Goal: Navigation & Orientation: Find specific page/section

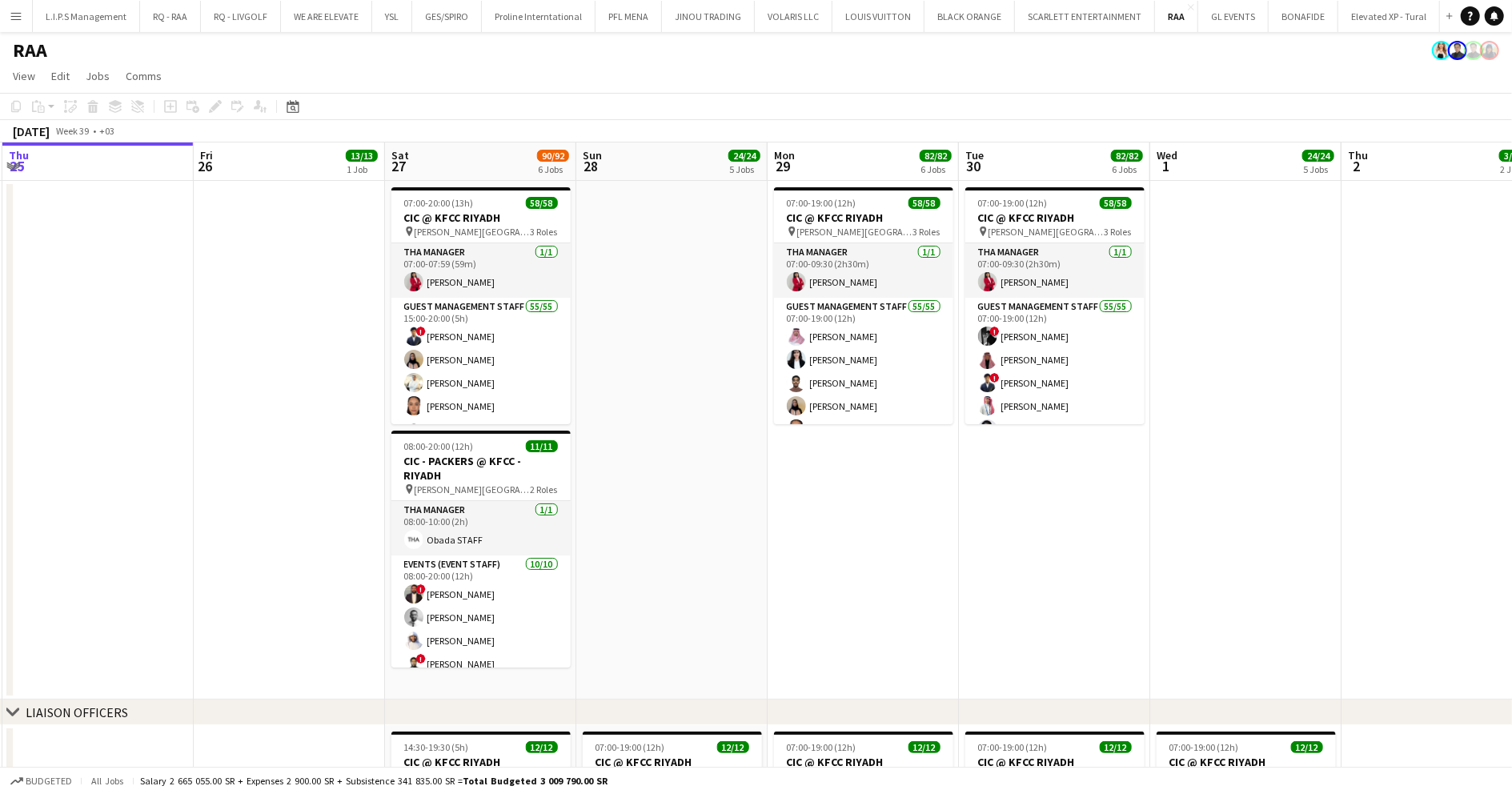
scroll to position [0, 573]
drag, startPoint x: 885, startPoint y: 280, endPoint x: 695, endPoint y: 267, distance: 190.4
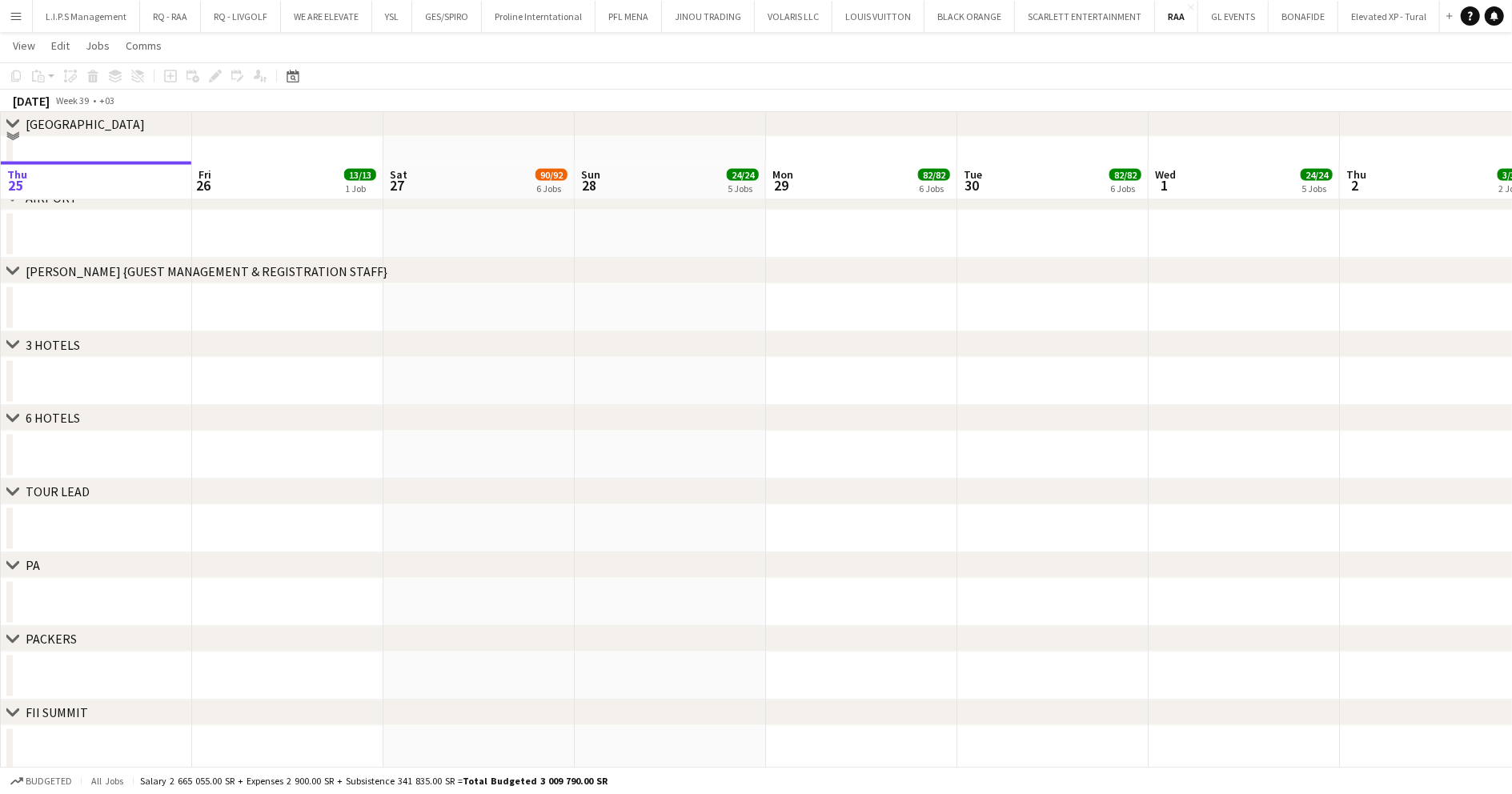
scroll to position [1940, 0]
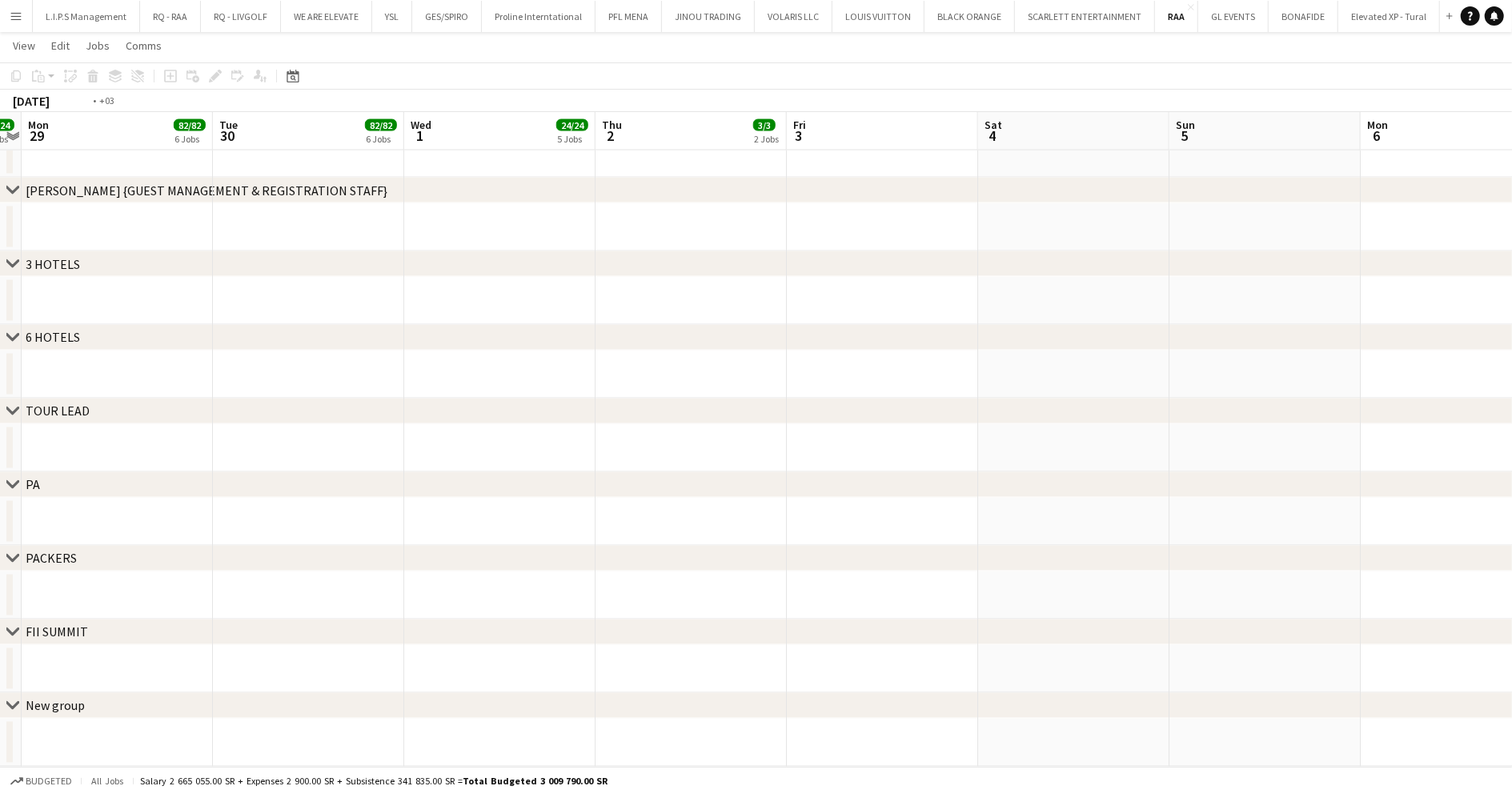
drag, startPoint x: 895, startPoint y: 550, endPoint x: 509, endPoint y: 581, distance: 387.2
drag, startPoint x: 1200, startPoint y: 471, endPoint x: 684, endPoint y: 515, distance: 517.9
drag, startPoint x: 1050, startPoint y: 461, endPoint x: 807, endPoint y: 463, distance: 243.0
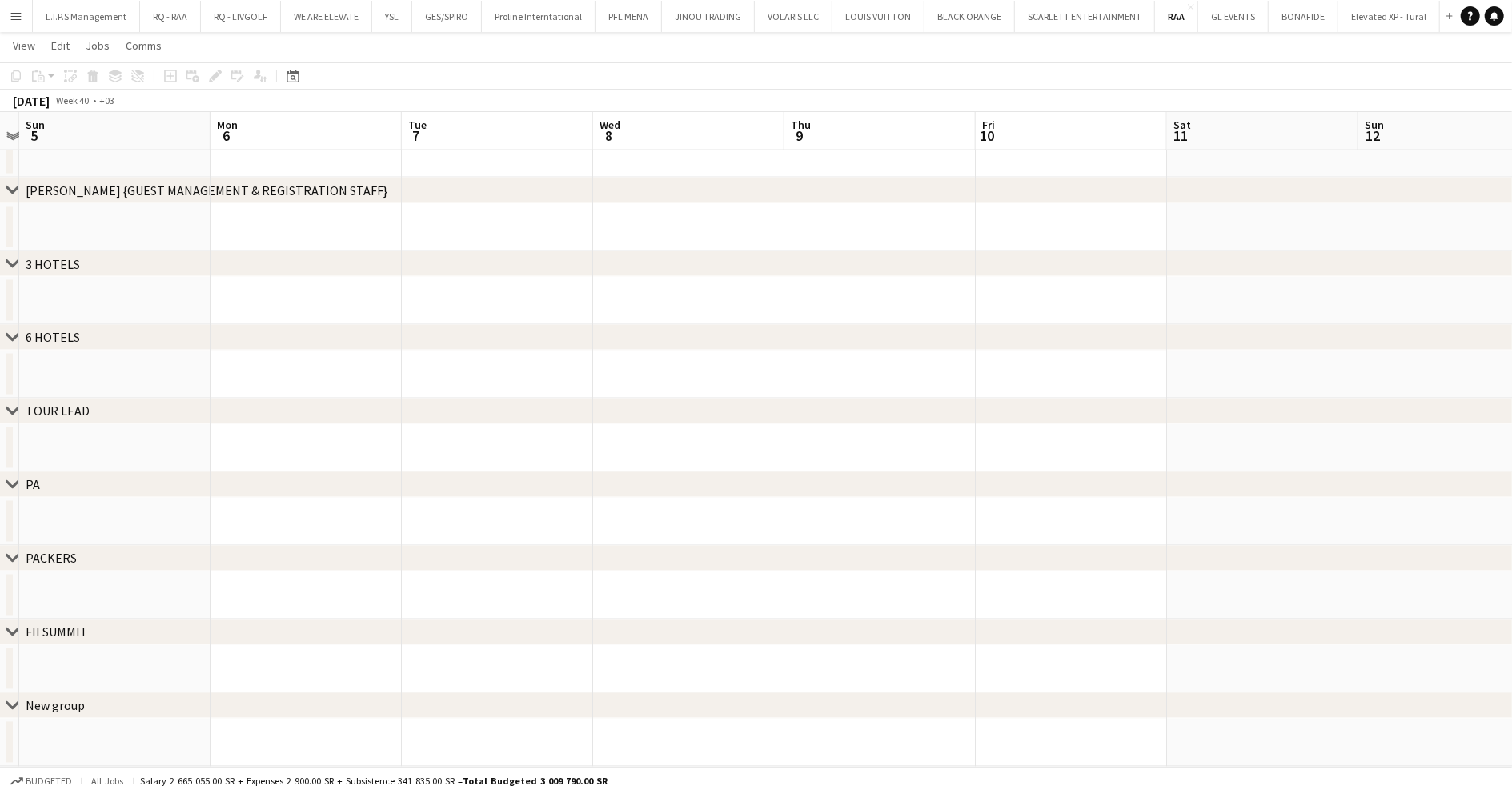
drag, startPoint x: 875, startPoint y: 455, endPoint x: 585, endPoint y: 479, distance: 291.0
drag, startPoint x: 1007, startPoint y: 434, endPoint x: 736, endPoint y: 458, distance: 272.1
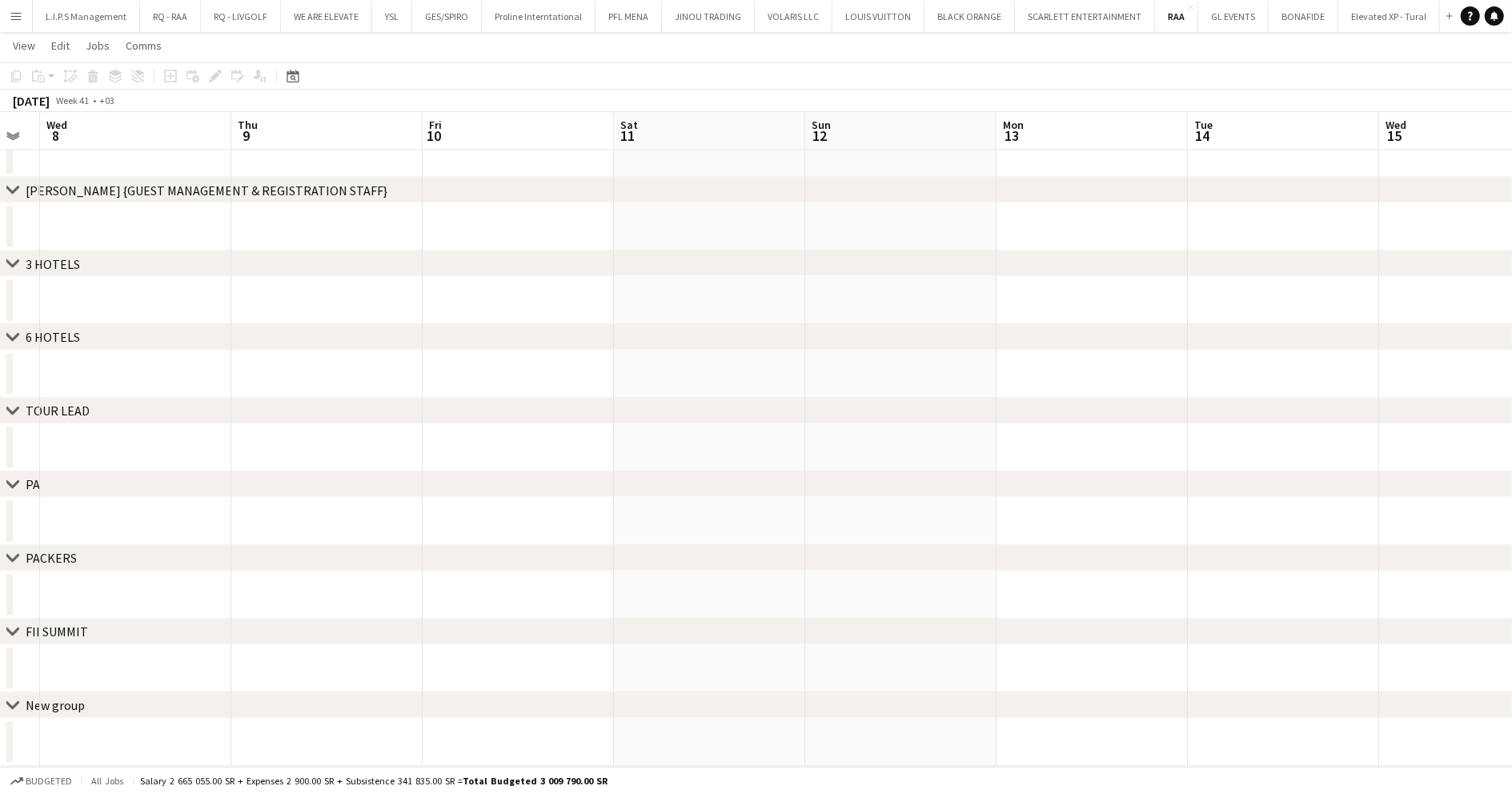
drag, startPoint x: 1055, startPoint y: 420, endPoint x: 775, endPoint y: 424, distance: 280.0
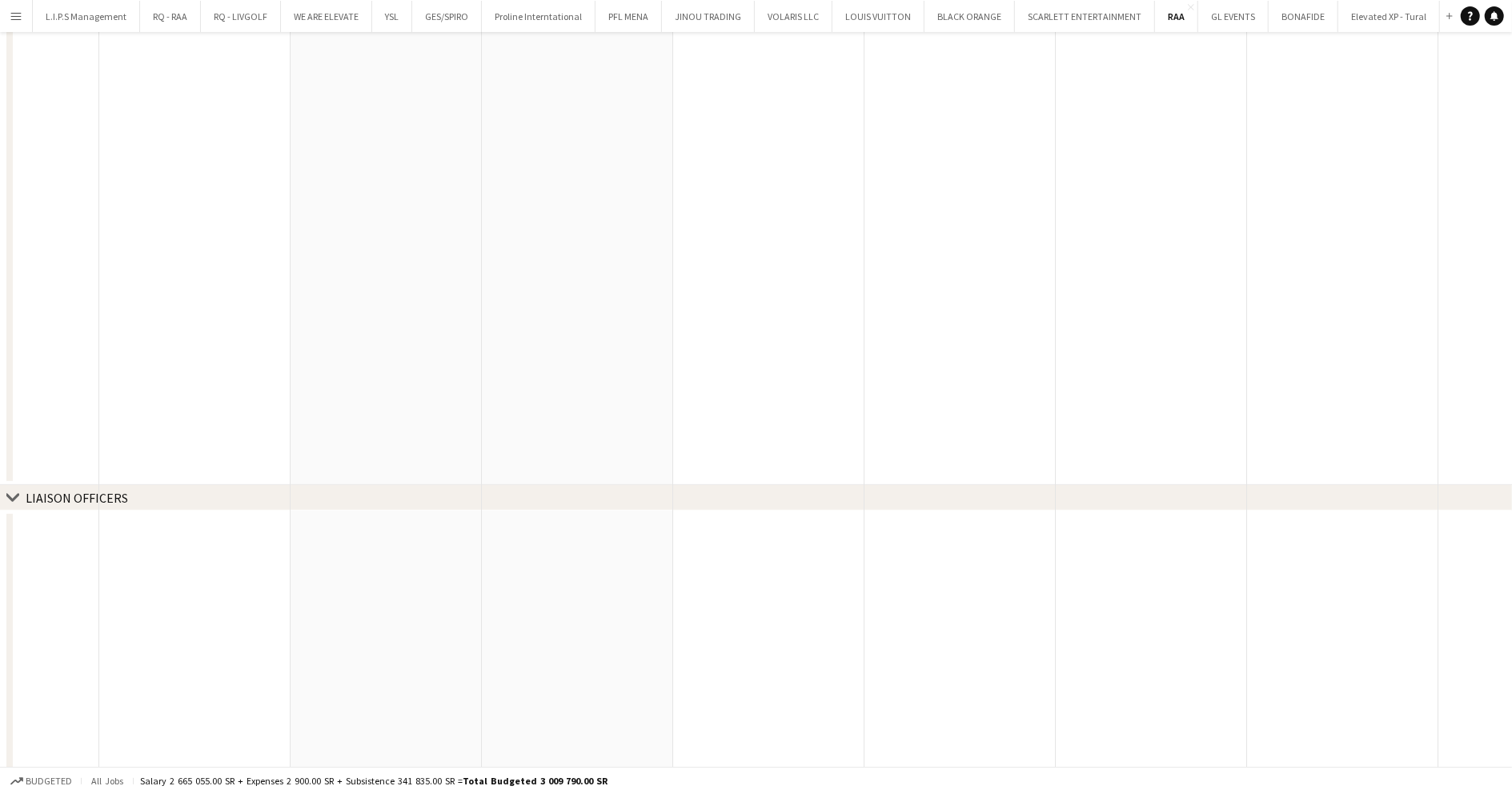
scroll to position [0, 0]
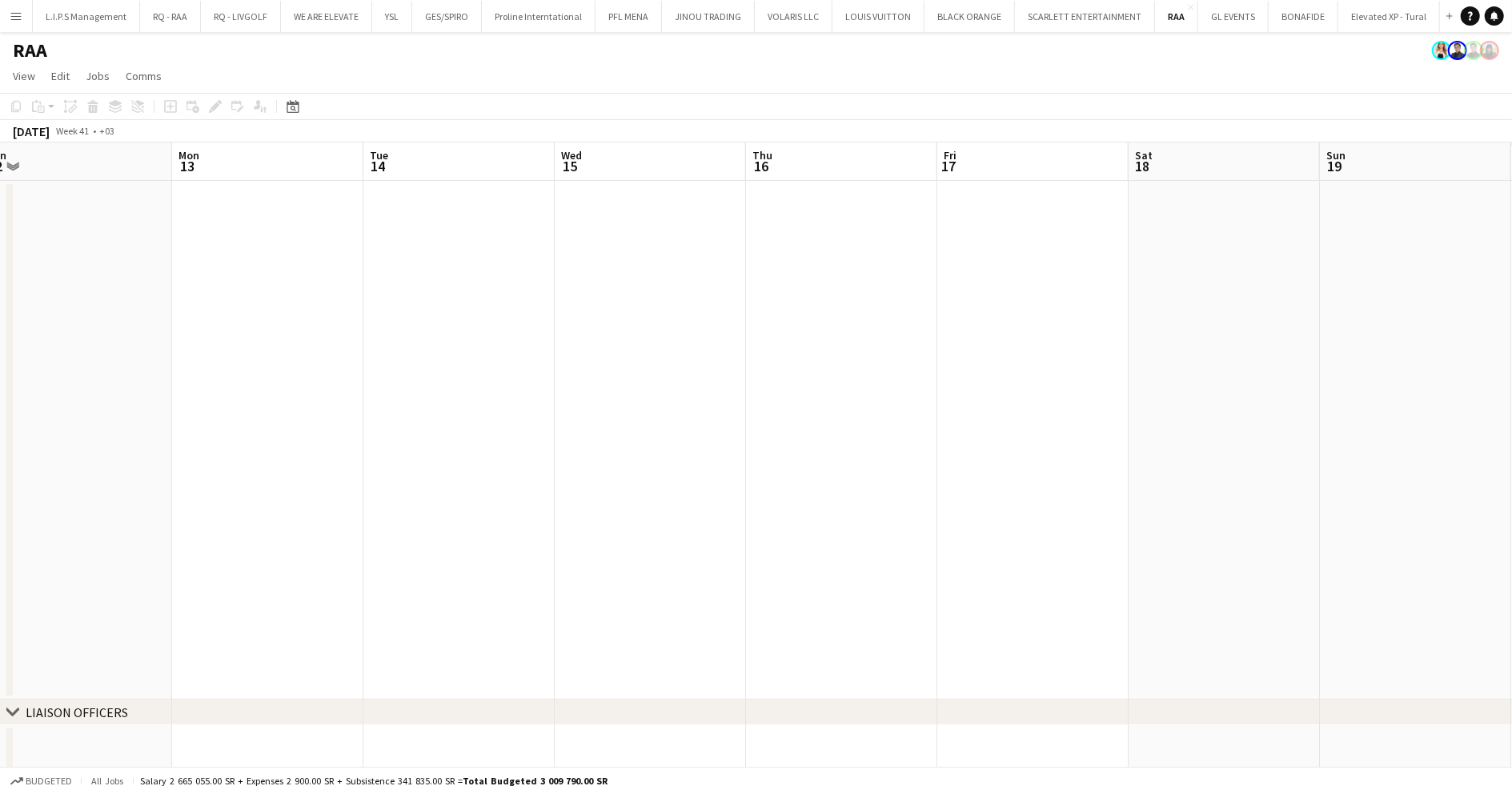
drag, startPoint x: 1220, startPoint y: 375, endPoint x: 718, endPoint y: 410, distance: 503.2
drag, startPoint x: 1118, startPoint y: 378, endPoint x: 562, endPoint y: 407, distance: 556.8
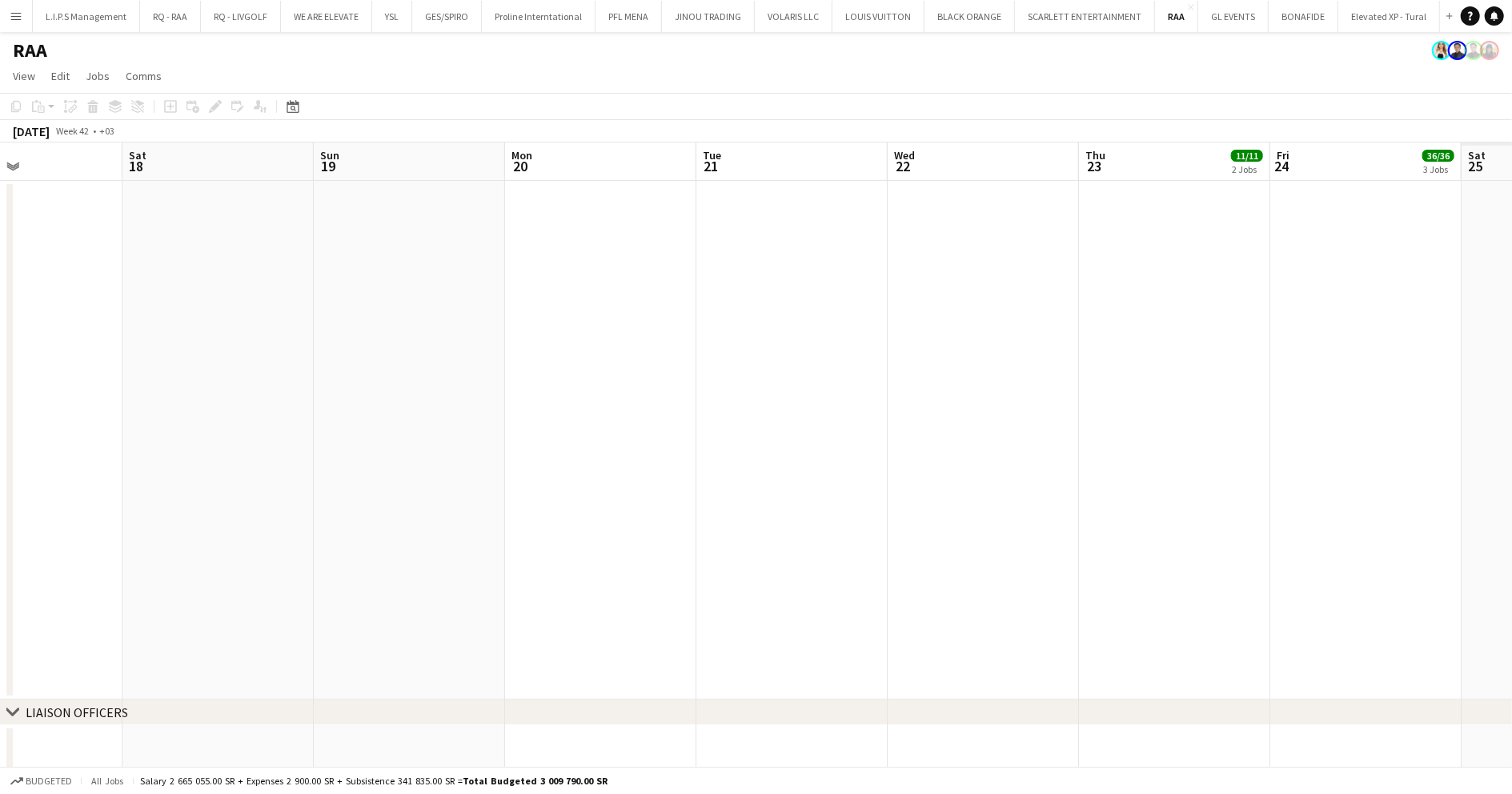
drag, startPoint x: 1138, startPoint y: 351, endPoint x: 701, endPoint y: 373, distance: 437.6
